Goal: Find specific page/section: Find specific page/section

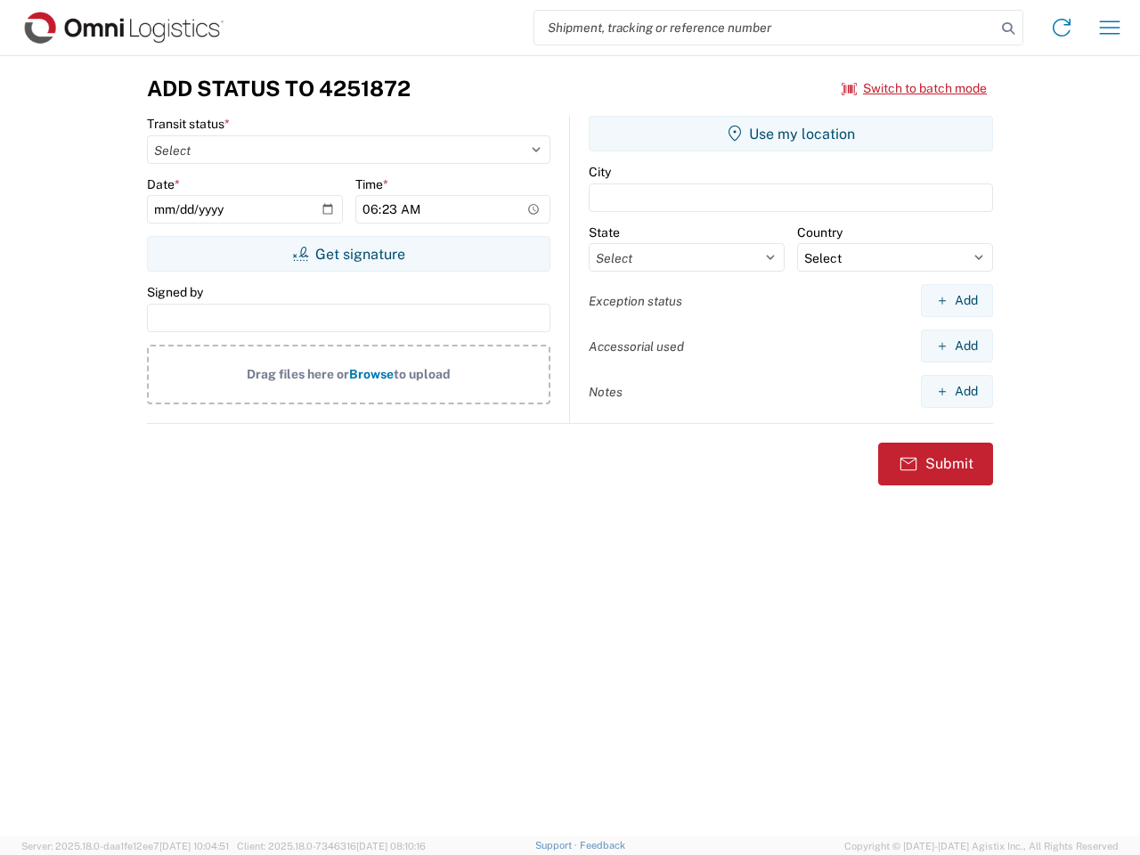
click at [765, 28] on input "search" at bounding box center [764, 28] width 461 height 34
click at [1008, 29] on icon at bounding box center [1008, 28] width 25 height 25
click at [1062, 28] on icon at bounding box center [1062, 27] width 29 height 29
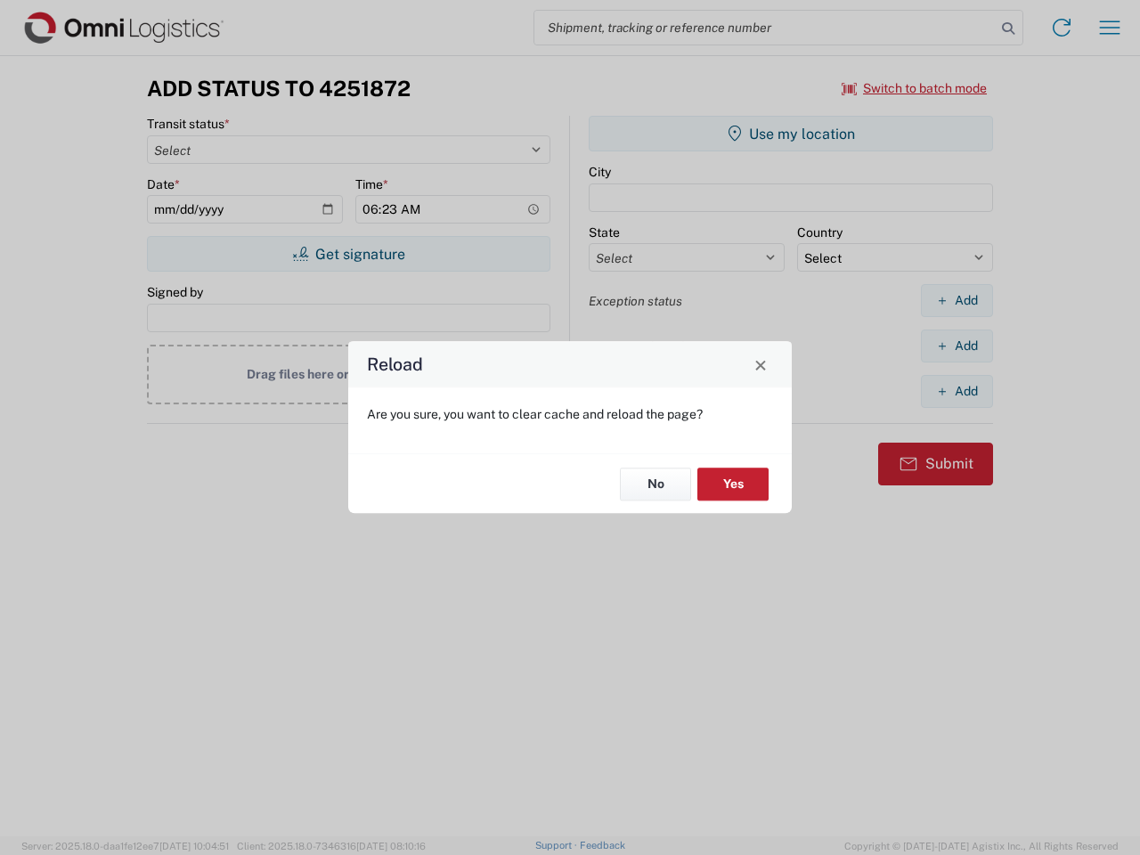
click at [1110, 28] on div "Reload Are you sure, you want to clear cache and reload the page? No Yes" at bounding box center [570, 427] width 1140 height 855
click at [915, 88] on div "Reload Are you sure, you want to clear cache and reload the page? No Yes" at bounding box center [570, 427] width 1140 height 855
click at [348, 254] on div "Reload Are you sure, you want to clear cache and reload the page? No Yes" at bounding box center [570, 427] width 1140 height 855
click at [791, 134] on div "Reload Are you sure, you want to clear cache and reload the page? No Yes" at bounding box center [570, 427] width 1140 height 855
click at [957, 300] on div "Reload Are you sure, you want to clear cache and reload the page? No Yes" at bounding box center [570, 427] width 1140 height 855
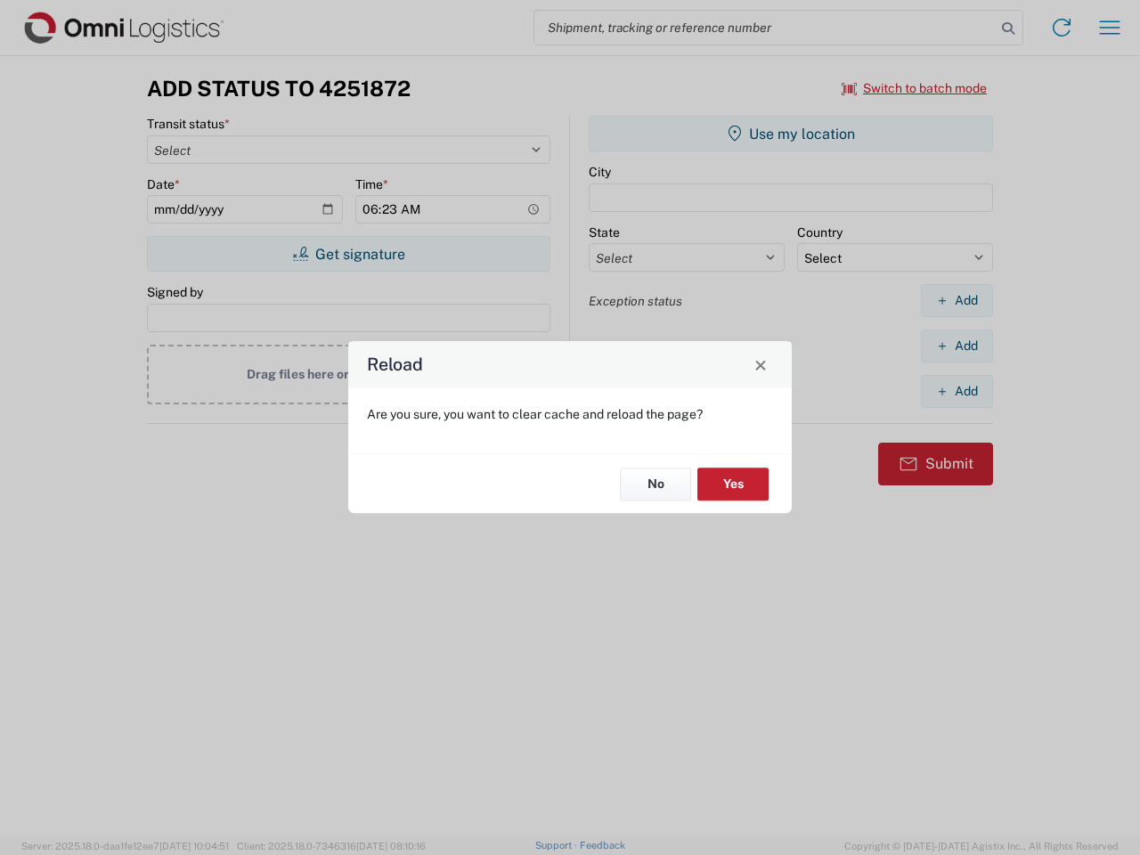
click at [957, 346] on div "Reload Are you sure, you want to clear cache and reload the page? No Yes" at bounding box center [570, 427] width 1140 height 855
click at [957, 391] on div "Reload Are you sure, you want to clear cache and reload the page? No Yes" at bounding box center [570, 427] width 1140 height 855
